Goal: Transaction & Acquisition: Purchase product/service

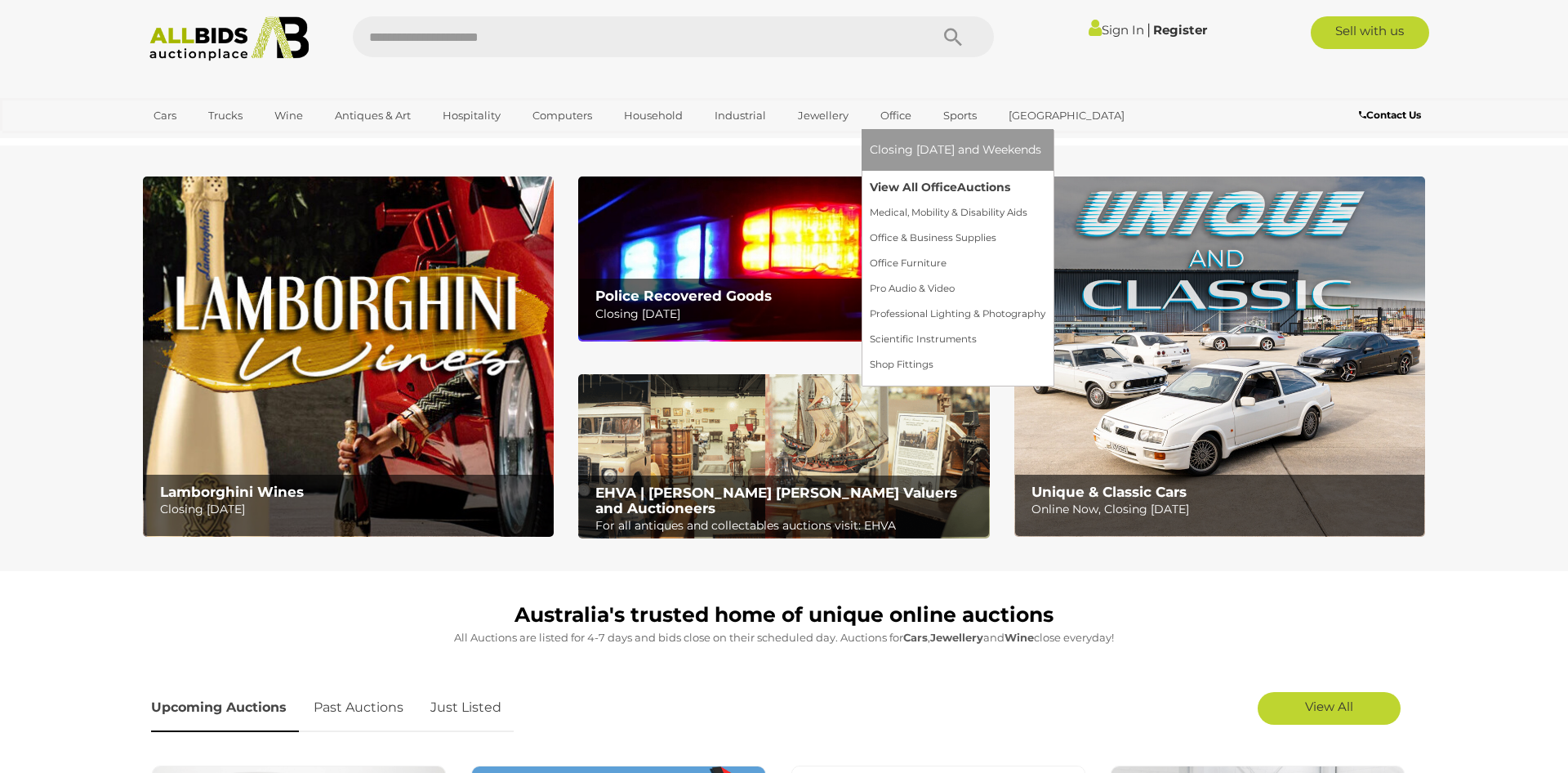
click at [907, 189] on link "View All Office Auctions" at bounding box center [958, 188] width 176 height 25
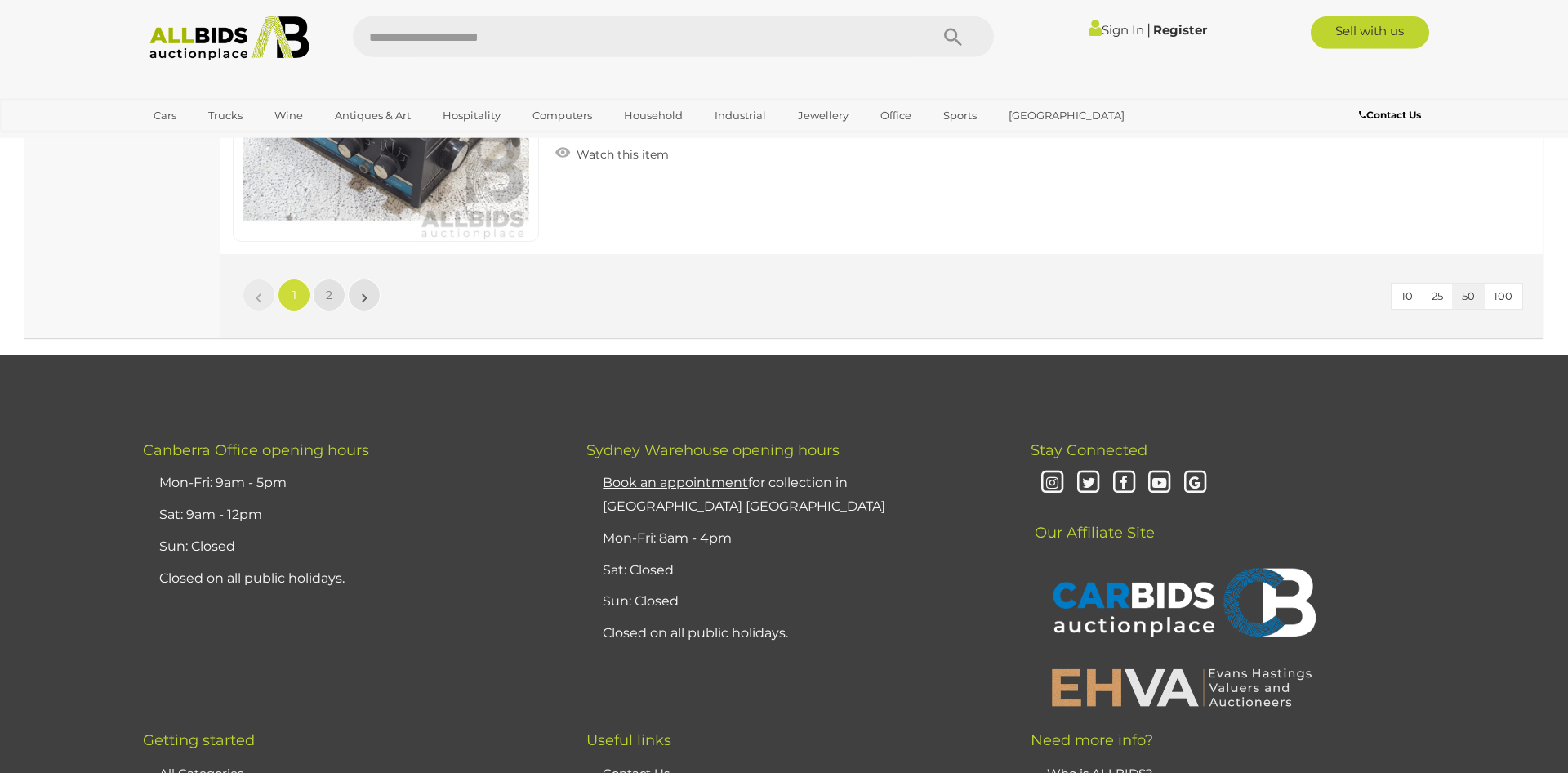
scroll to position [15925, 0]
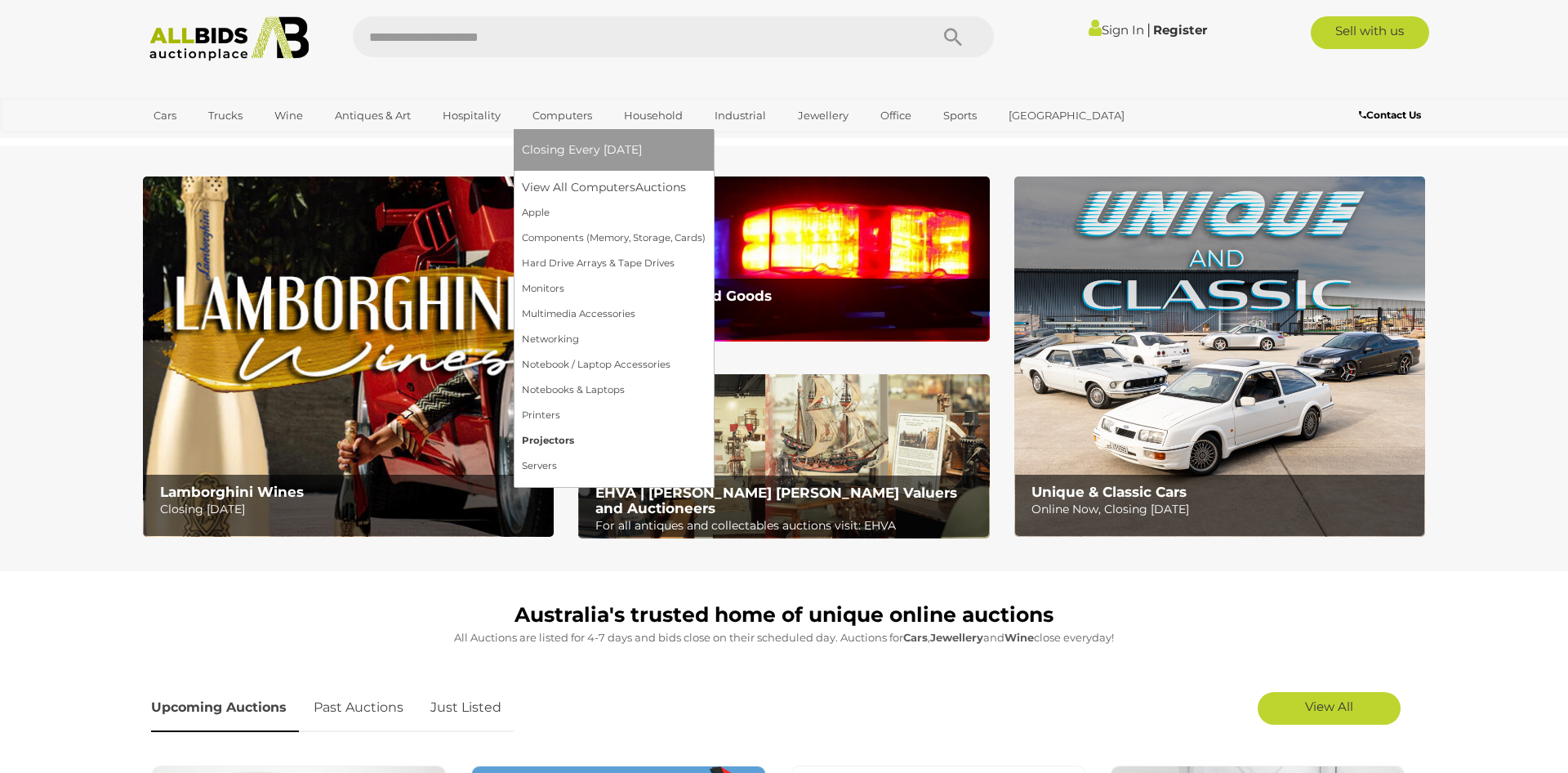
click at [561, 442] on link "Projectors" at bounding box center [614, 440] width 184 height 25
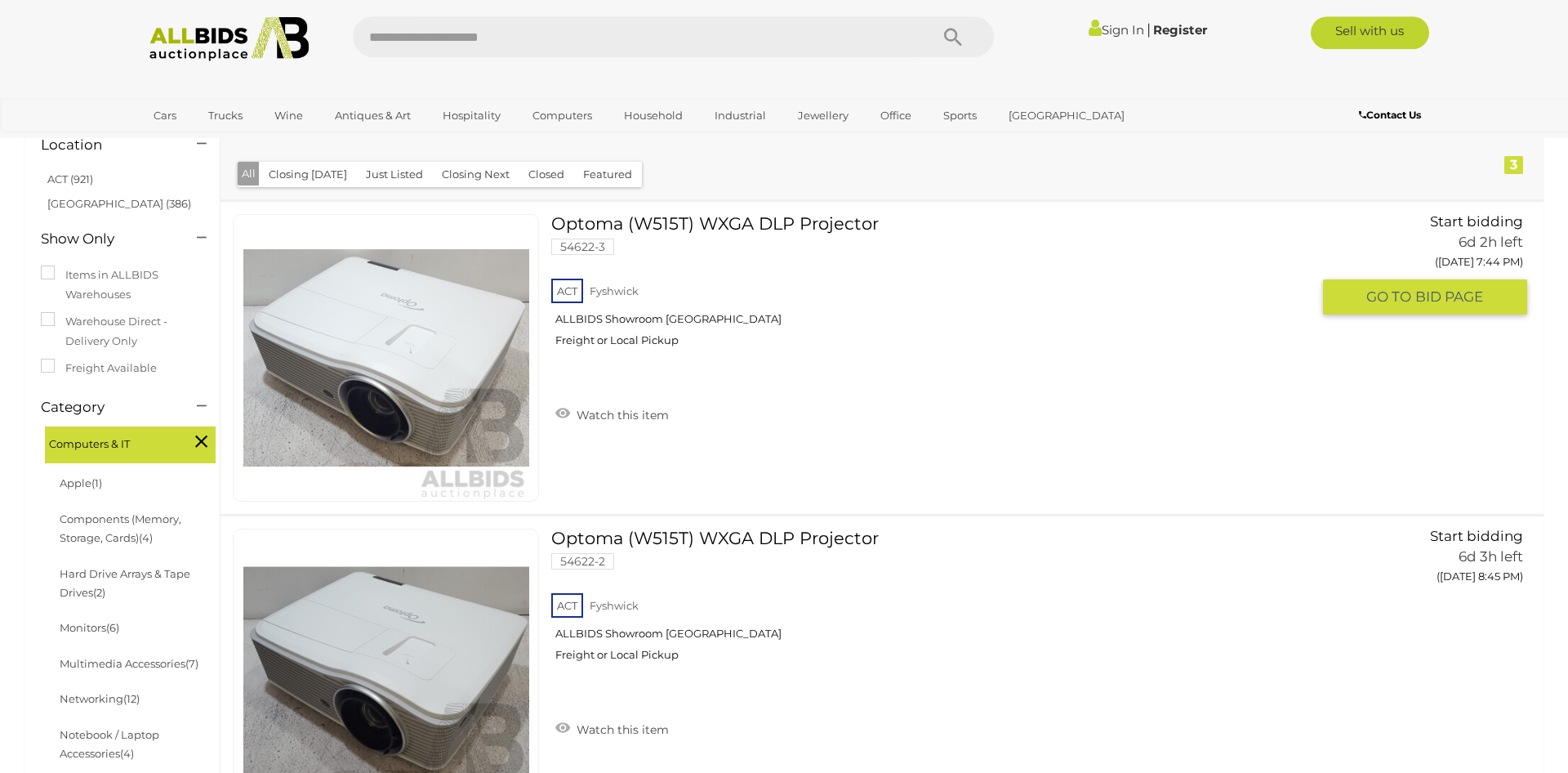
scroll to position [93, 0]
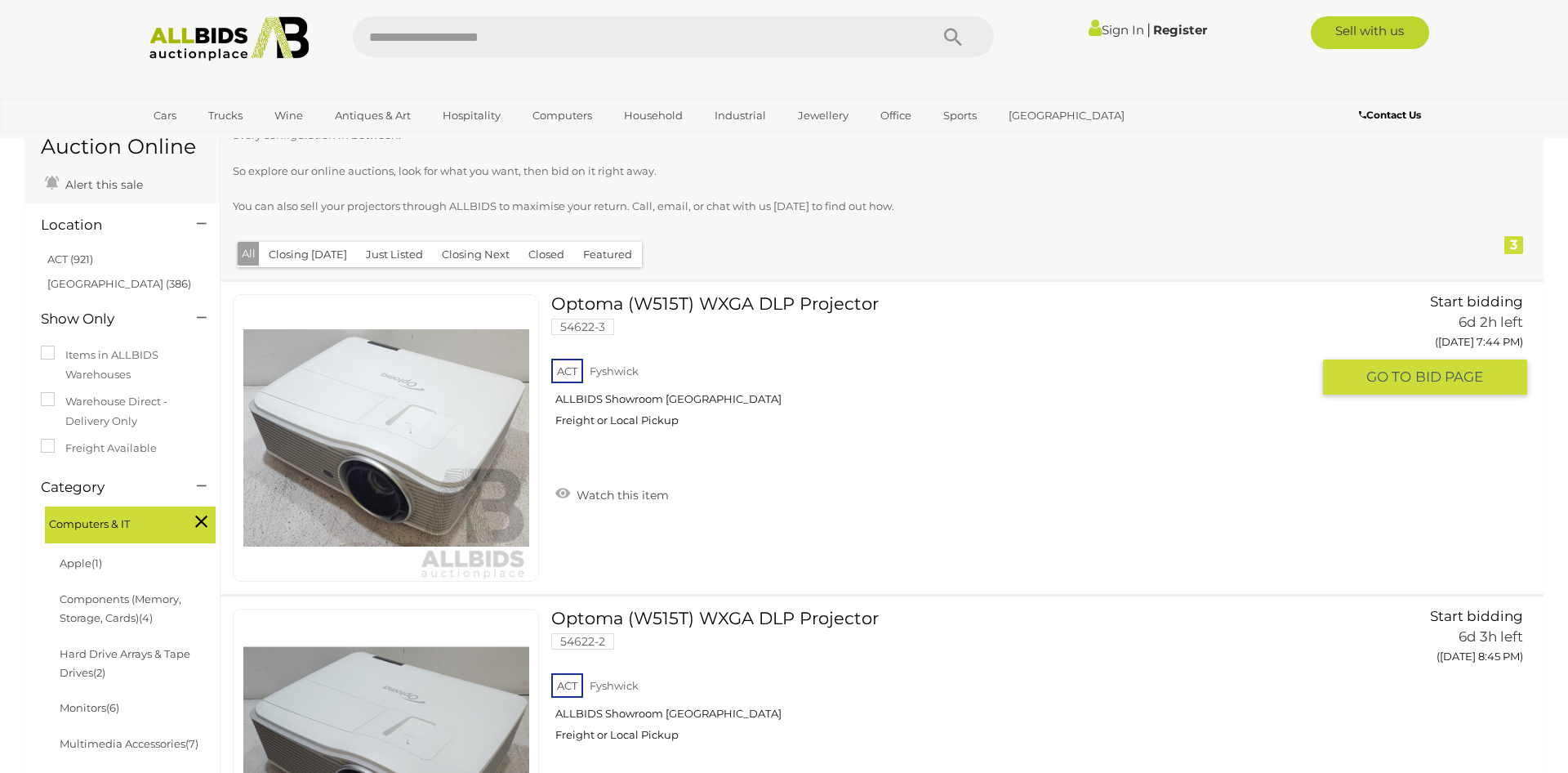
click at [696, 306] on link "Optoma (W515T) WXGA DLP Projector 54622-3 ACT Fyshwick ALLBIDS Showroom Fyshwick" at bounding box center [937, 367] width 748 height 145
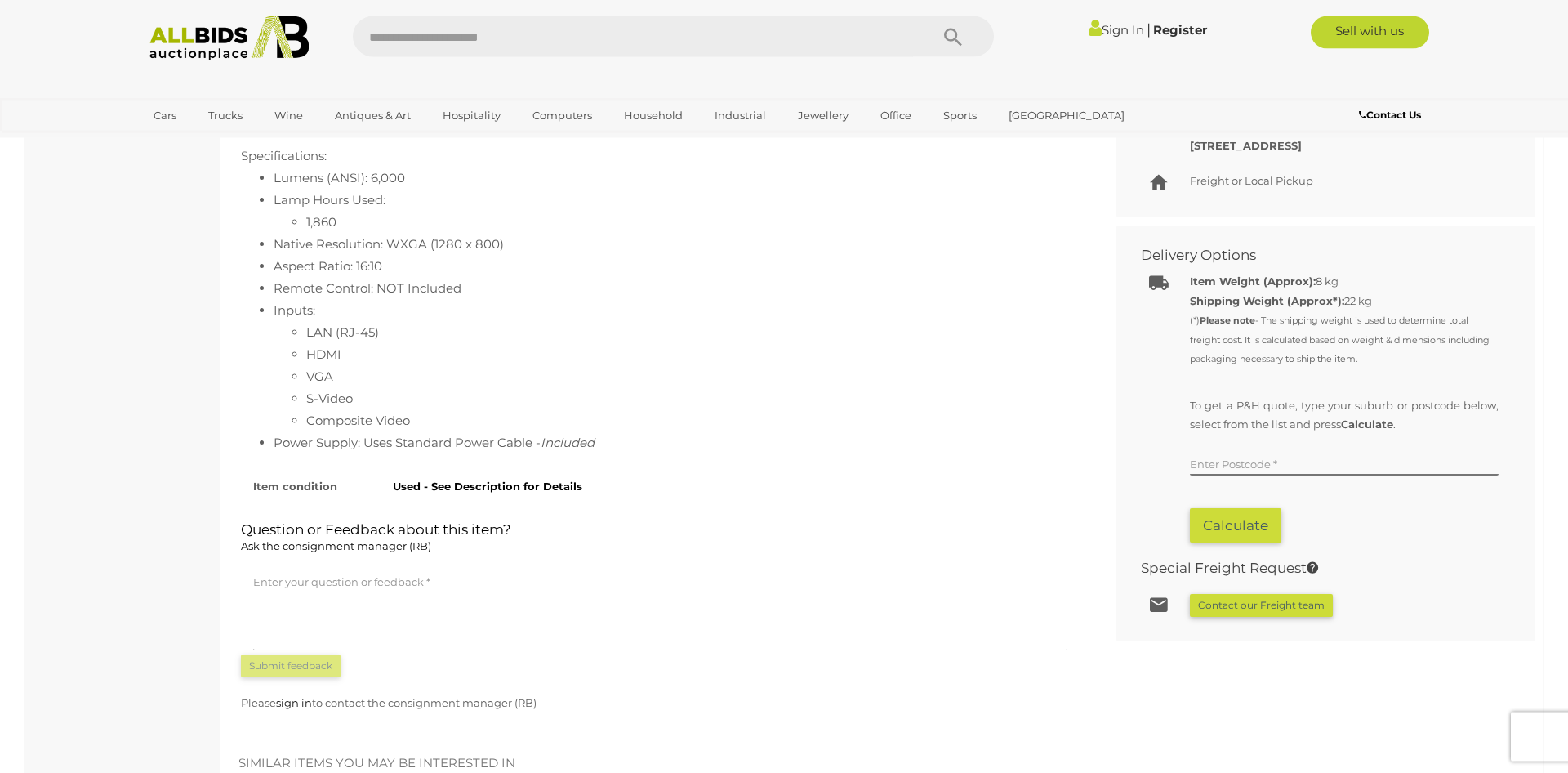
scroll to position [465, 0]
